Goal: Transaction & Acquisition: Subscribe to service/newsletter

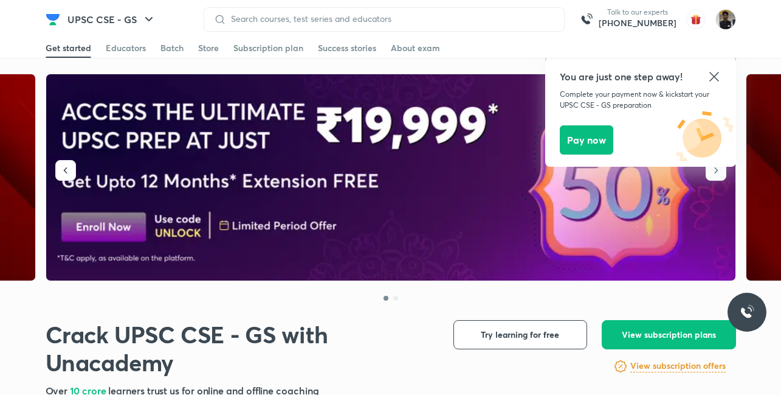
click at [707, 75] on icon at bounding box center [714, 76] width 15 height 15
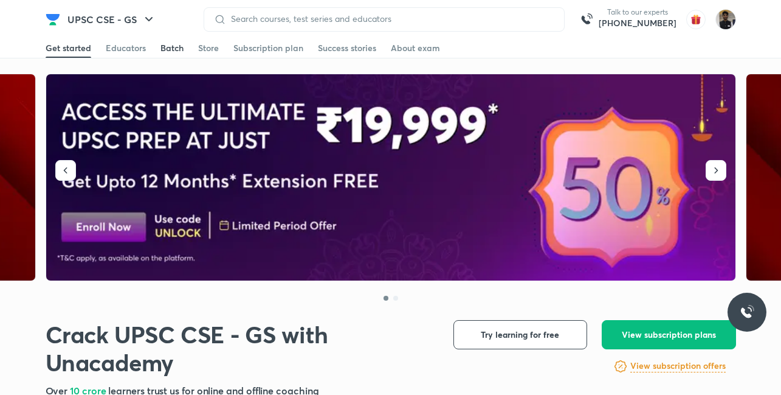
click at [161, 49] on div "Batch" at bounding box center [172, 48] width 23 height 12
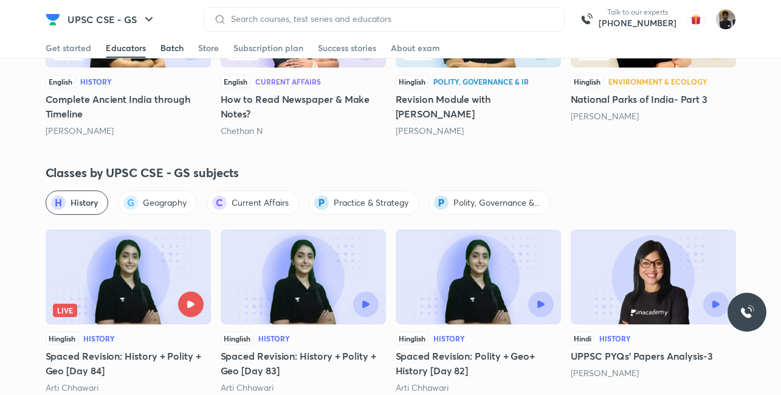
scroll to position [2680, 0]
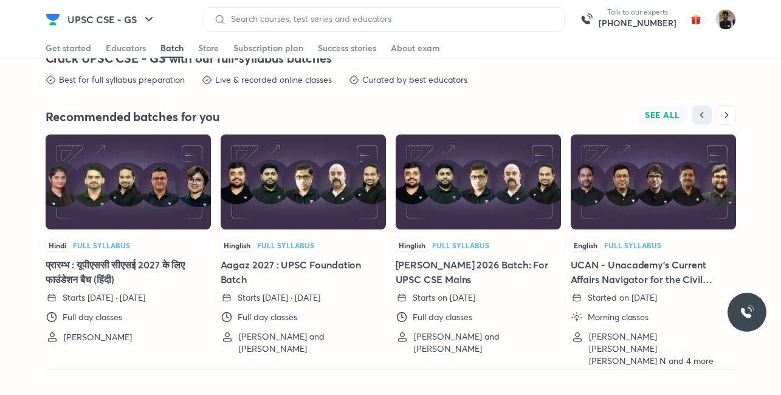
click at [655, 111] on span "SEE ALL" at bounding box center [662, 115] width 35 height 9
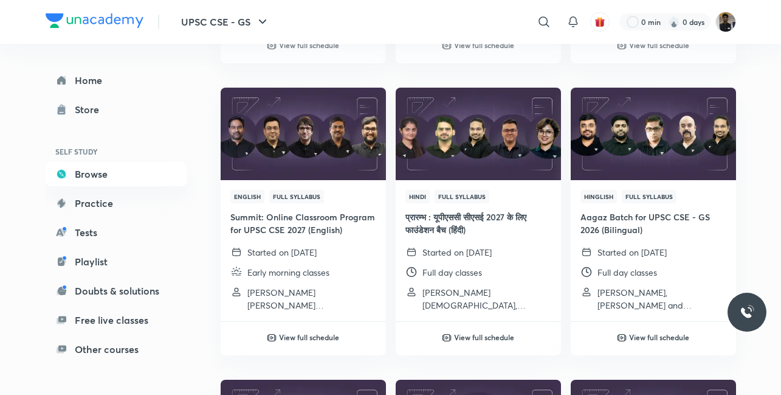
scroll to position [964, 0]
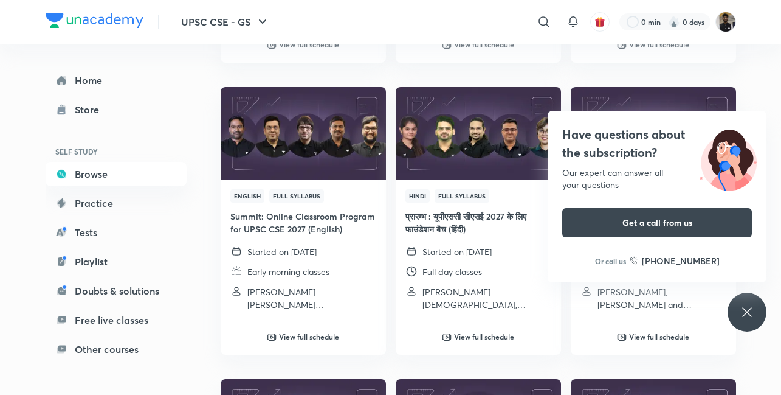
click at [756, 305] on div "Have questions about the subscription? Our expert can answer all your questions…" at bounding box center [747, 311] width 39 height 39
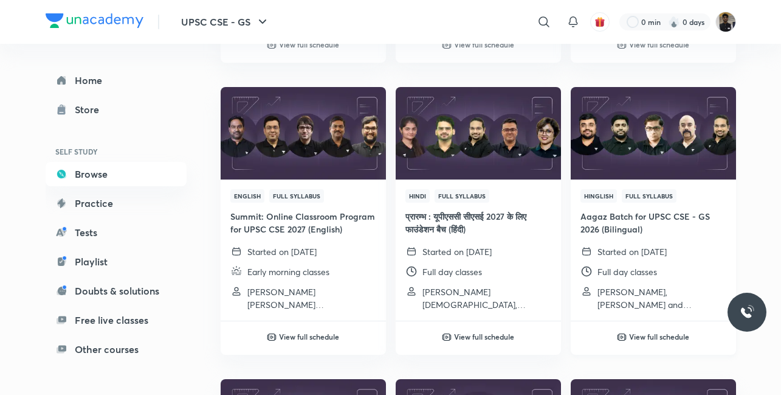
click at [606, 224] on h4 "Aagaz Batch for UPSC CSE - GS 2026 (Bilingual)" at bounding box center [654, 223] width 146 height 26
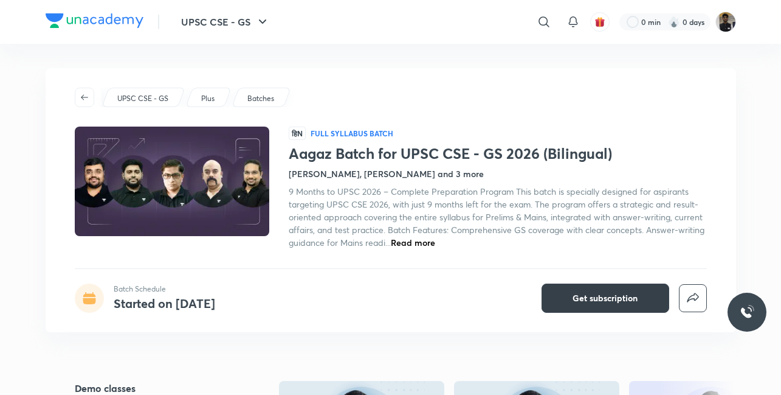
click at [575, 287] on button "Get subscription" at bounding box center [606, 297] width 128 height 29
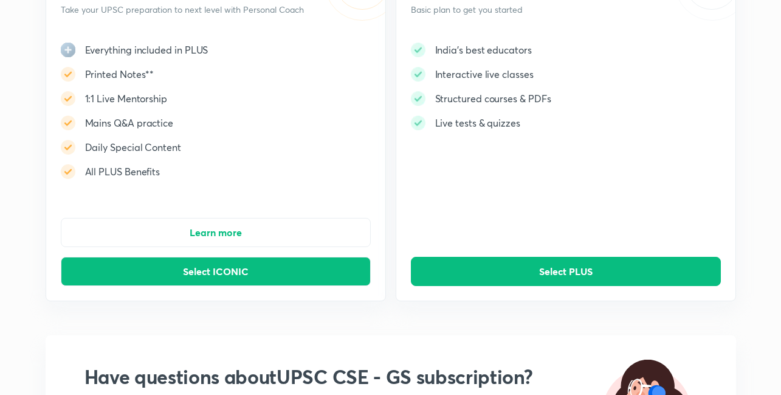
scroll to position [129, 0]
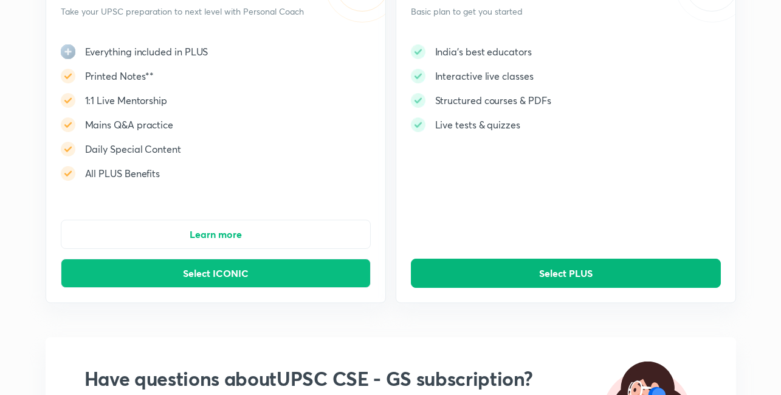
click at [471, 281] on button "Select PLUS" at bounding box center [566, 272] width 310 height 29
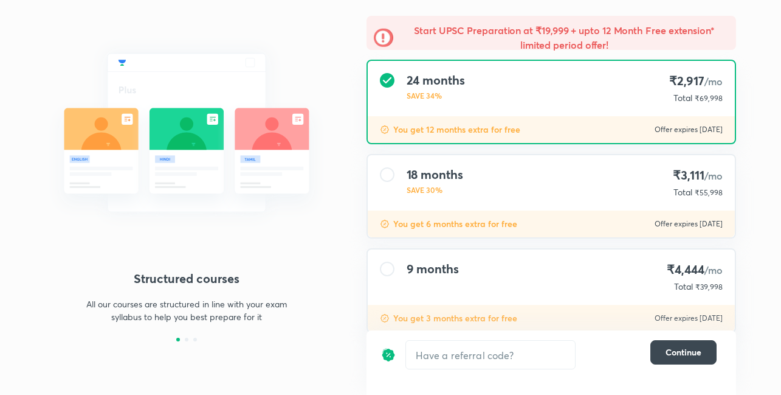
scroll to position [123, 0]
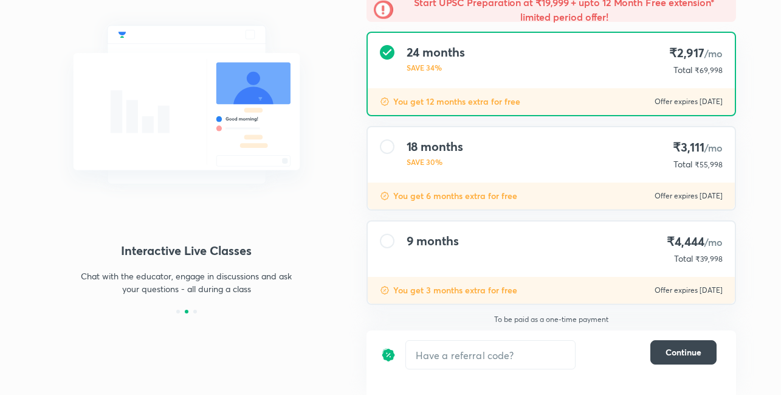
click at [388, 249] on div "9 months ₹4,444 /mo Total ₹39,998" at bounding box center [551, 248] width 367 height 55
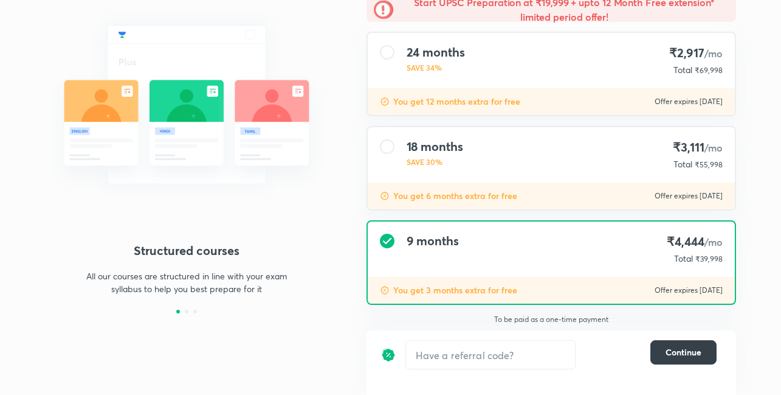
click at [669, 351] on span "Continue" at bounding box center [684, 352] width 36 height 12
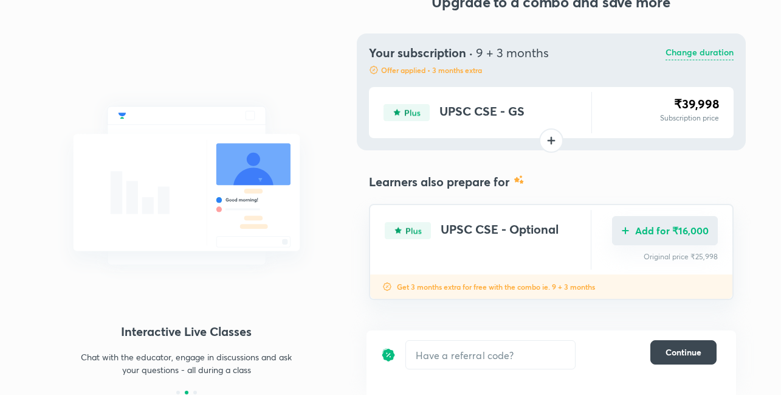
click at [626, 243] on button "Add for ₹16,000" at bounding box center [665, 230] width 106 height 29
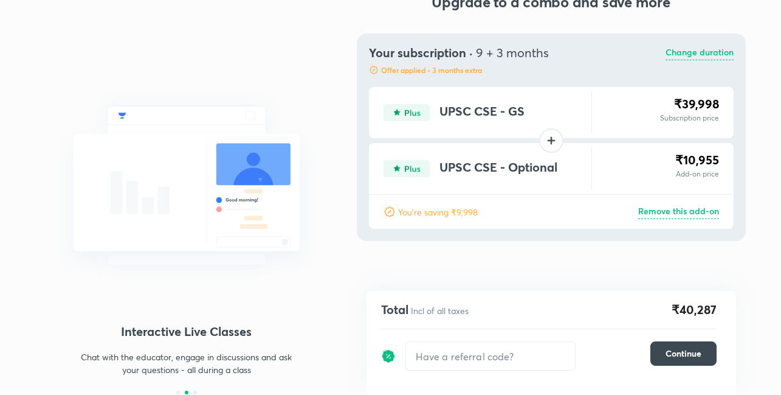
scroll to position [41, 0]
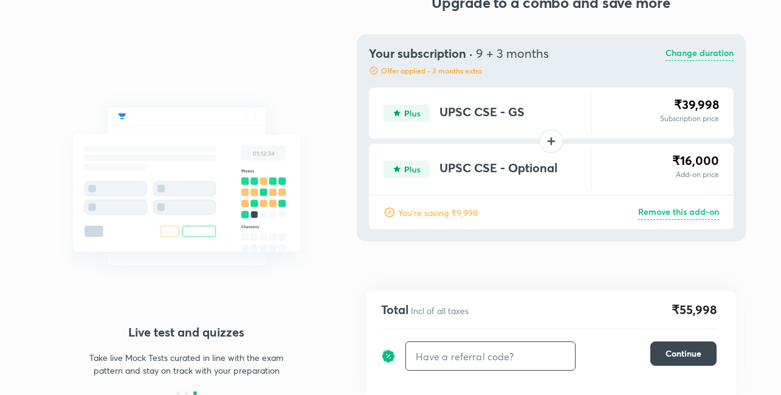
click at [469, 347] on input "text" at bounding box center [490, 356] width 169 height 29
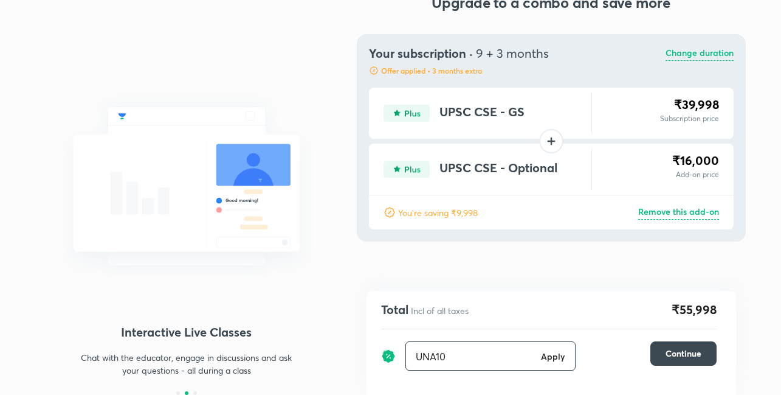
type input "UNA10"
click at [550, 360] on h6 "Apply" at bounding box center [553, 356] width 24 height 13
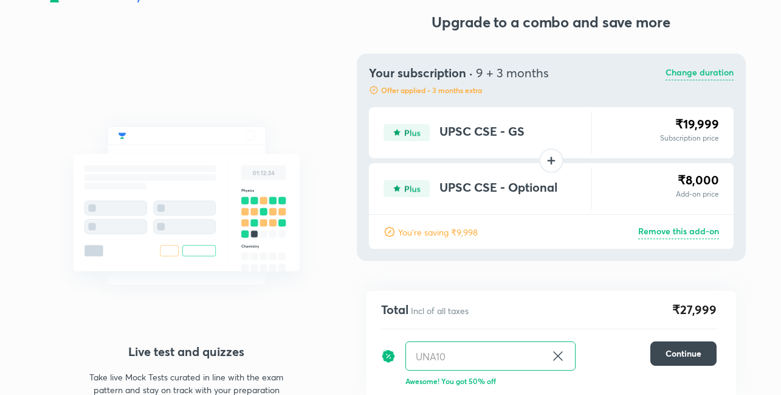
scroll to position [41, 0]
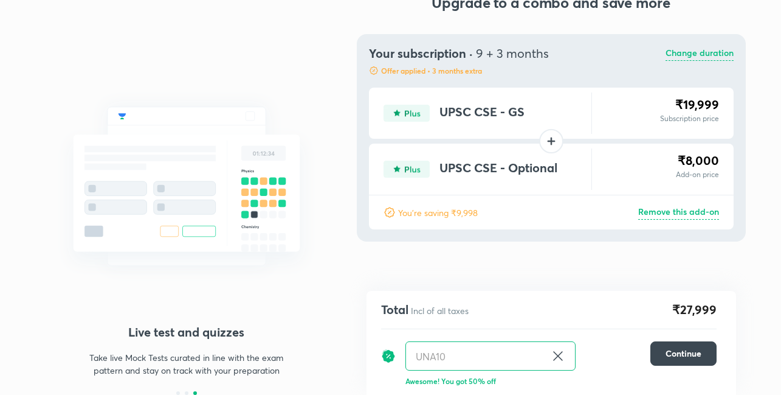
click at [555, 352] on icon at bounding box center [558, 355] width 15 height 15
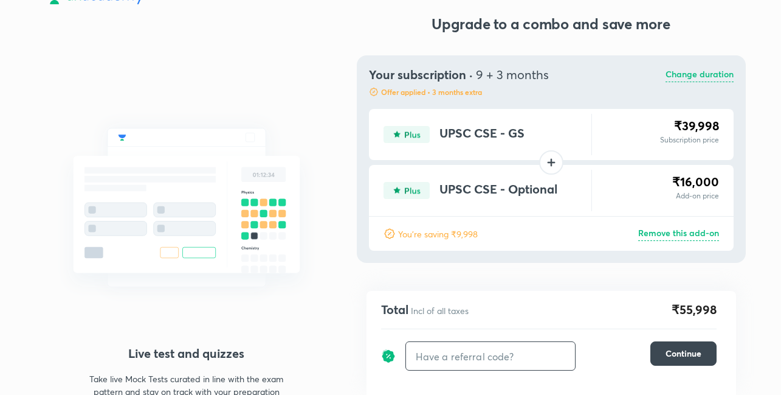
scroll to position [41, 0]
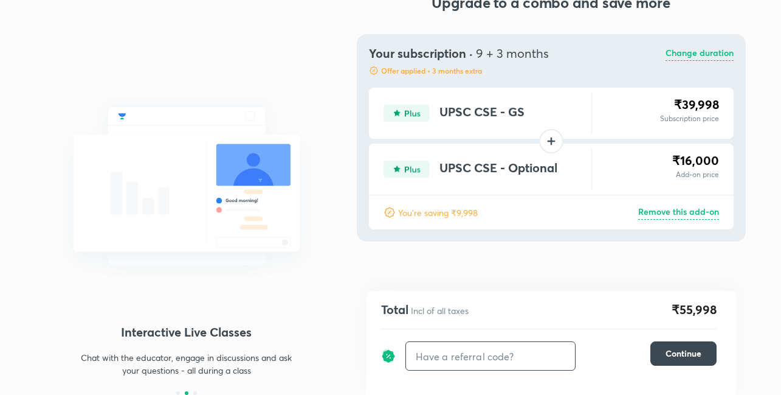
click at [463, 355] on input "text" at bounding box center [490, 356] width 169 height 29
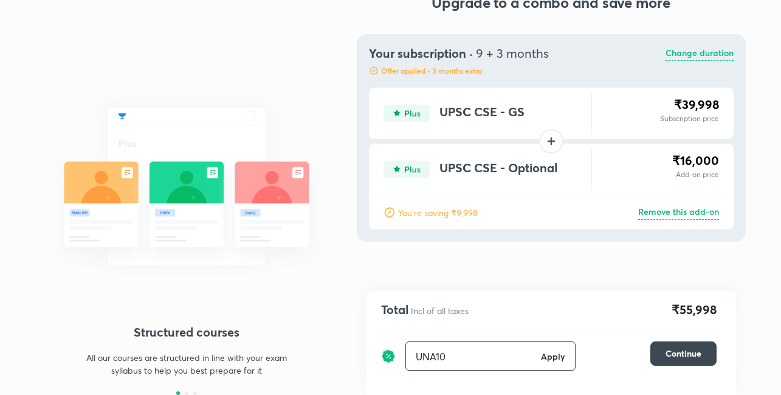
type input "UNA10"
click at [545, 359] on h6 "Apply" at bounding box center [553, 356] width 24 height 13
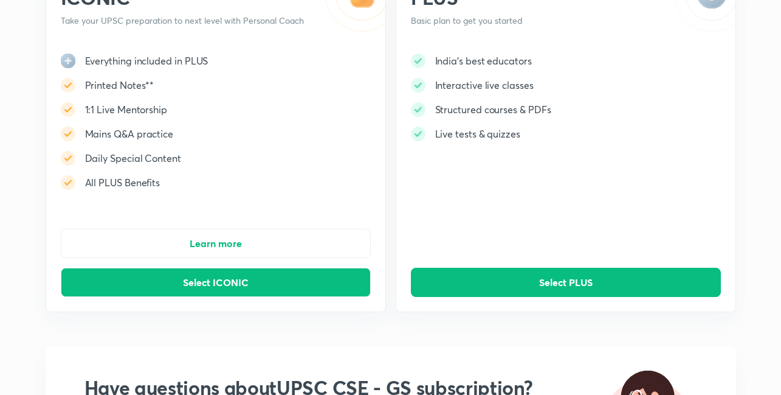
scroll to position [119, 0]
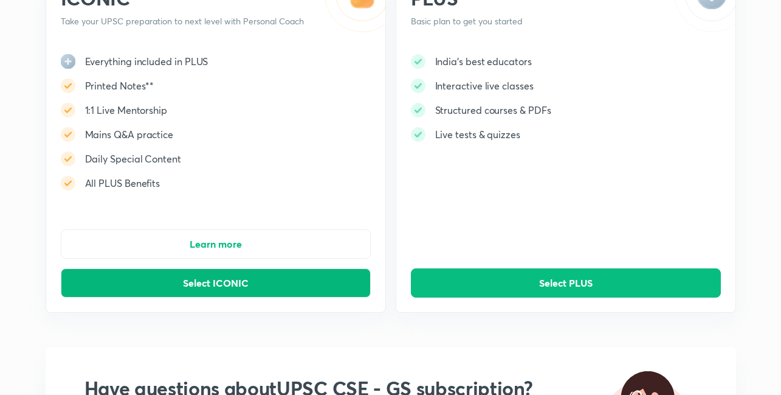
click at [110, 278] on button "Select ICONIC" at bounding box center [216, 282] width 310 height 29
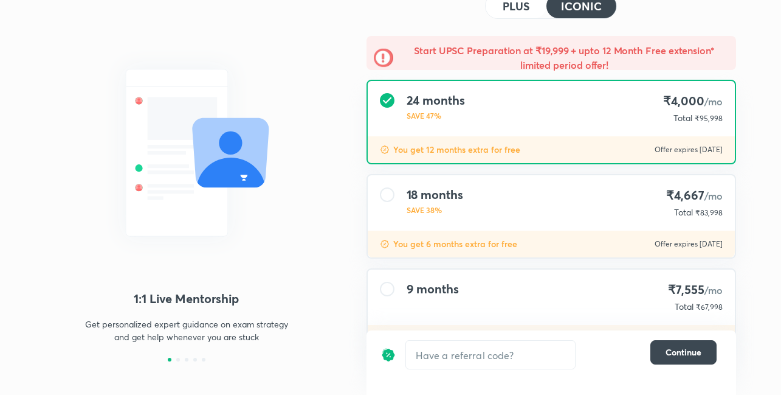
scroll to position [123, 0]
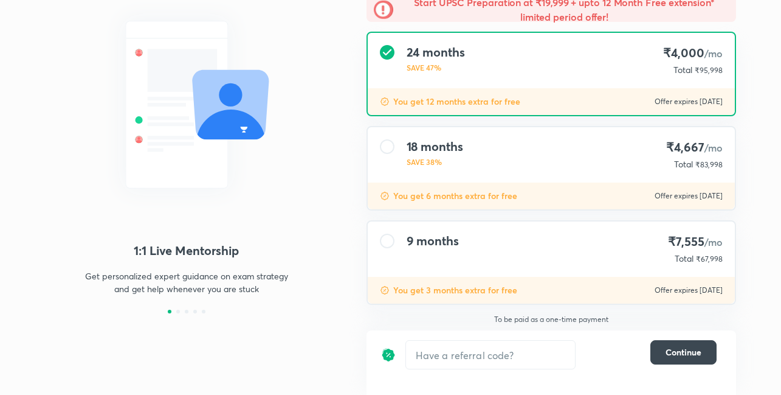
click at [391, 232] on div "9 months ₹7,555 /mo Total ₹67,998" at bounding box center [551, 248] width 367 height 55
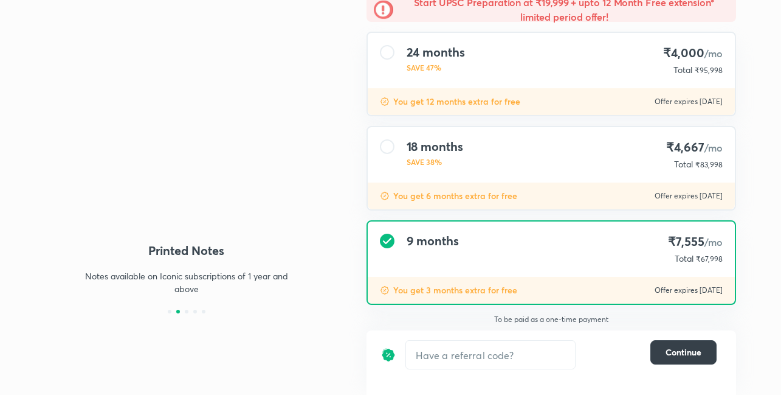
click at [676, 343] on button "Continue" at bounding box center [684, 352] width 66 height 24
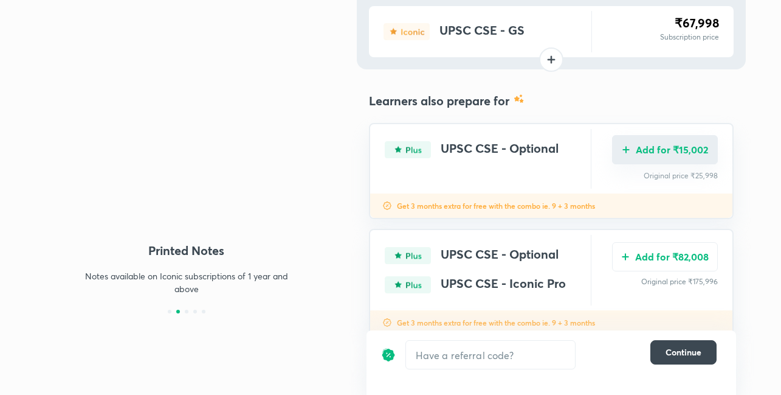
click at [686, 161] on button "Add for ₹15,002" at bounding box center [665, 149] width 106 height 29
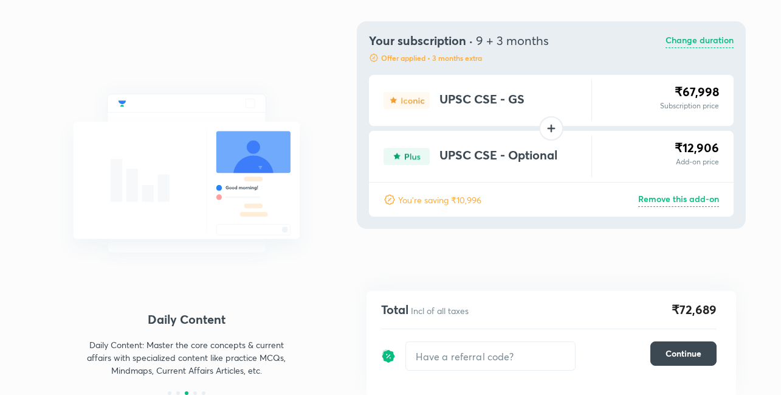
scroll to position [54, 0]
click at [467, 357] on input "text" at bounding box center [490, 356] width 169 height 29
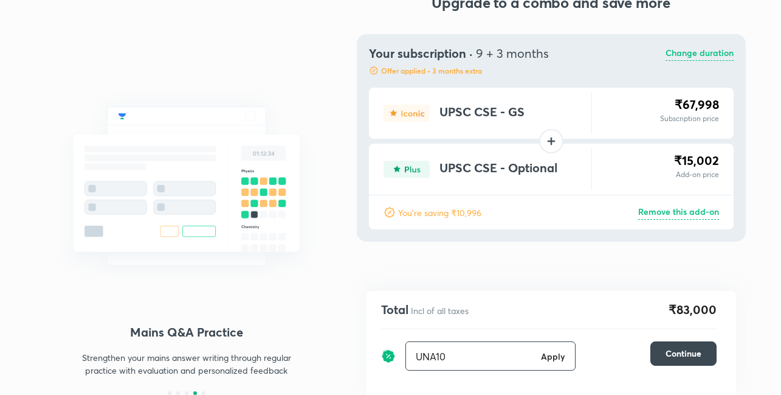
type input "UNA10"
click at [553, 354] on h6 "Apply" at bounding box center [553, 356] width 24 height 13
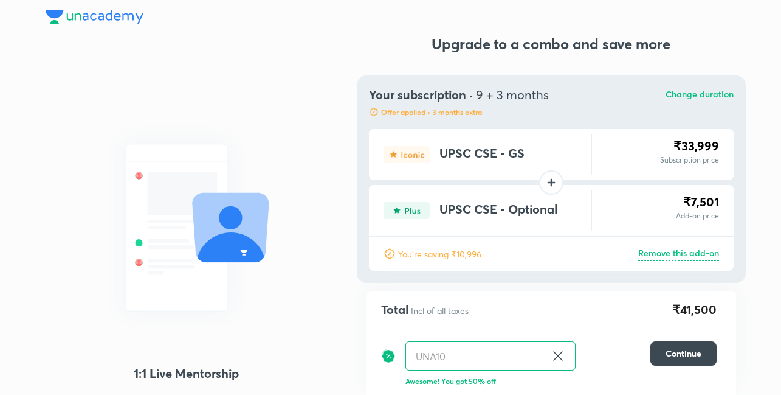
click at [561, 356] on icon at bounding box center [558, 355] width 15 height 15
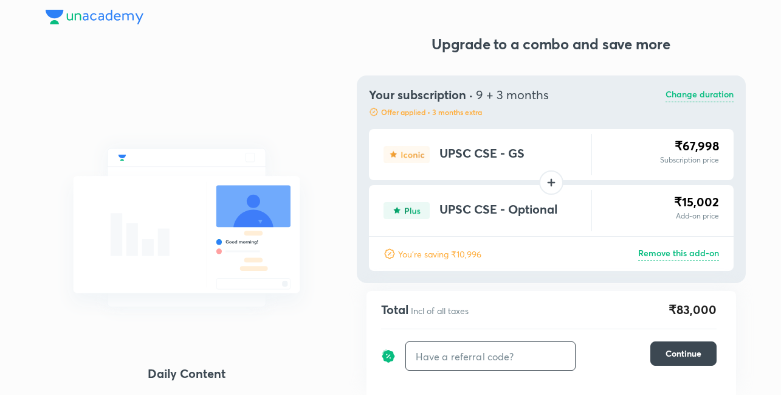
click at [503, 361] on input "text" at bounding box center [490, 356] width 169 height 29
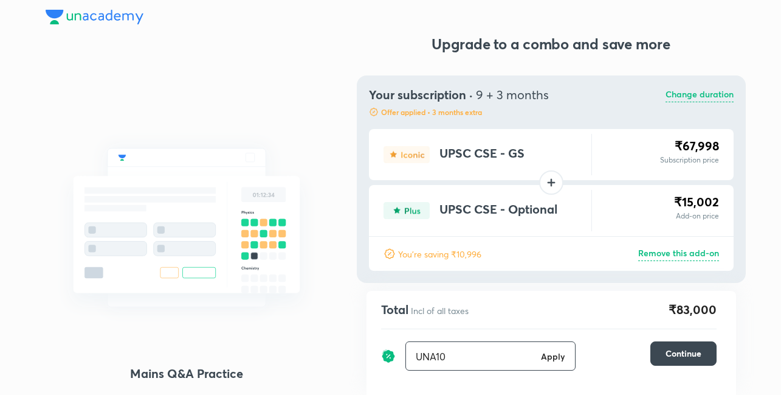
type input "UNA10"
click at [558, 359] on h6 "Apply" at bounding box center [553, 356] width 24 height 13
